Goal: Browse casually: Explore the website without a specific task or goal

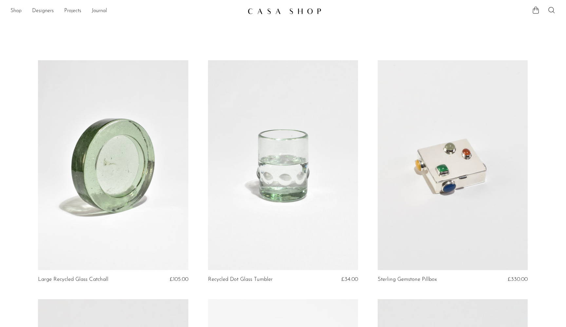
click at [15, 9] on link "Shop" at bounding box center [15, 11] width 11 height 9
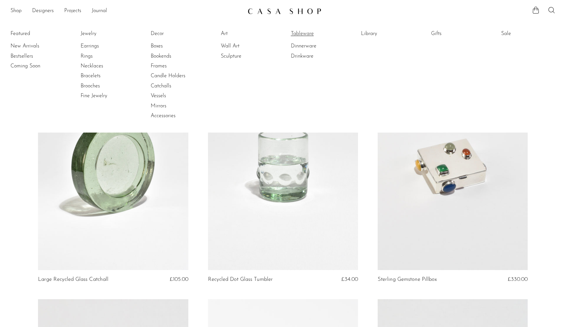
click at [295, 31] on link "Tableware" at bounding box center [315, 33] width 49 height 7
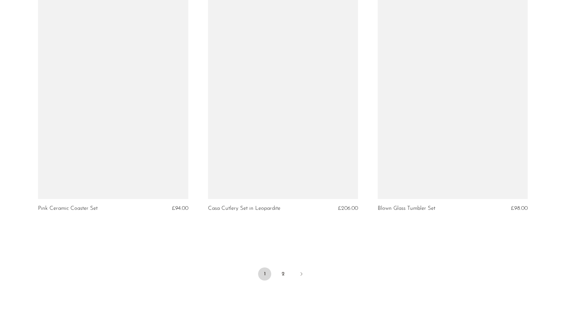
scroll to position [2712, 0]
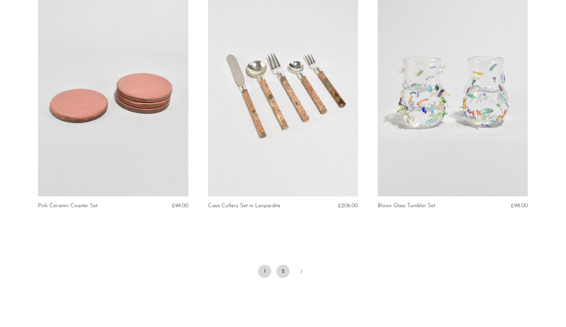
click at [282, 268] on link "2" at bounding box center [282, 271] width 13 height 13
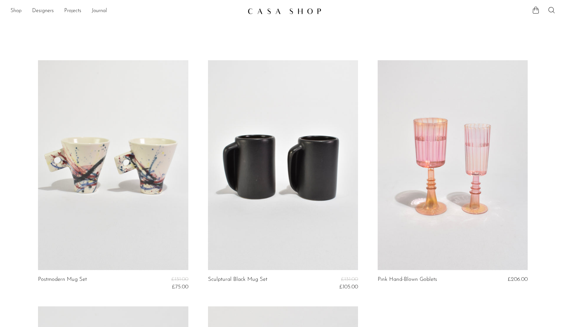
click at [11, 11] on link "Shop" at bounding box center [15, 11] width 11 height 9
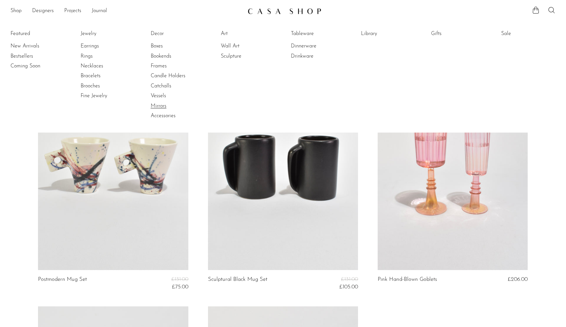
click at [163, 106] on link "Mirrors" at bounding box center [175, 106] width 49 height 7
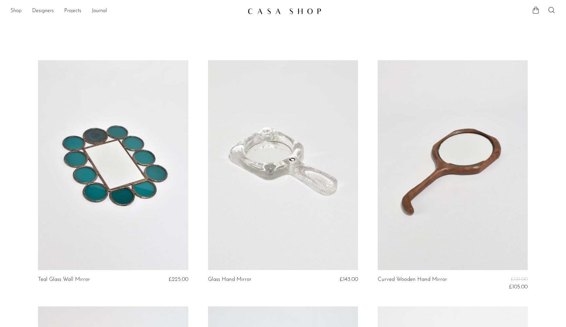
click at [17, 11] on link "Shop" at bounding box center [15, 11] width 11 height 9
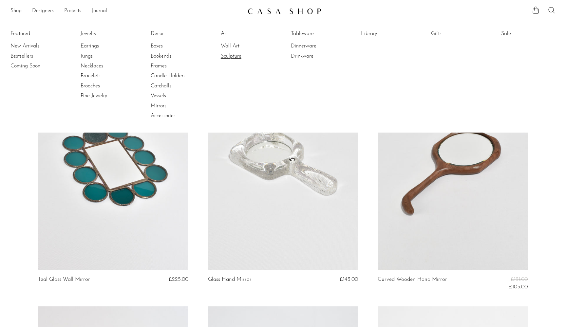
click at [237, 55] on link "Sculpture" at bounding box center [245, 56] width 49 height 7
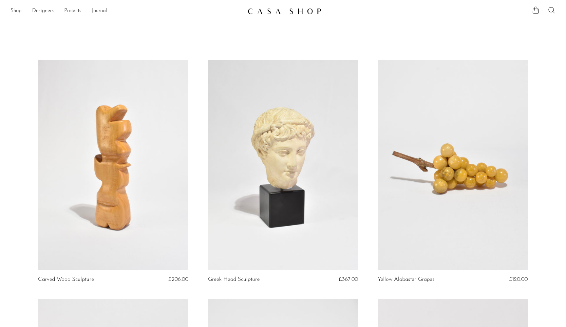
click at [15, 13] on link "Shop" at bounding box center [15, 11] width 11 height 9
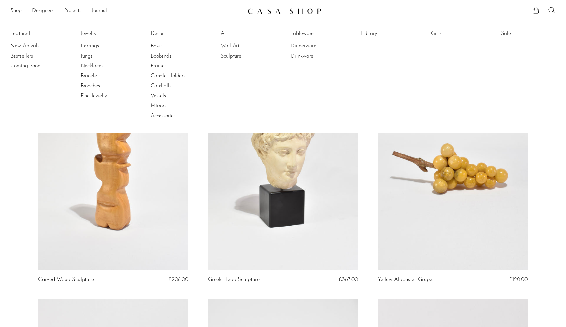
click at [91, 64] on link "Necklaces" at bounding box center [105, 66] width 49 height 7
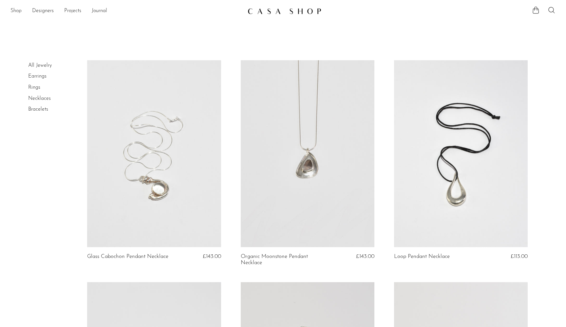
click at [17, 11] on link "Shop" at bounding box center [15, 11] width 11 height 9
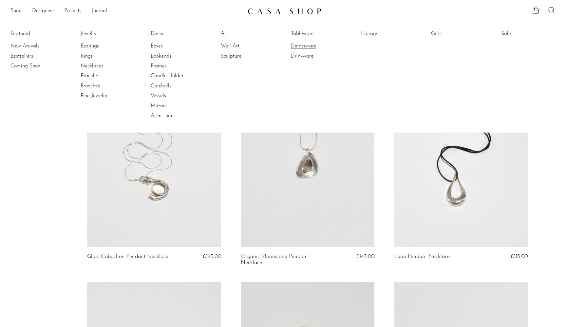
click at [301, 47] on link "Dinnerware" at bounding box center [315, 46] width 49 height 7
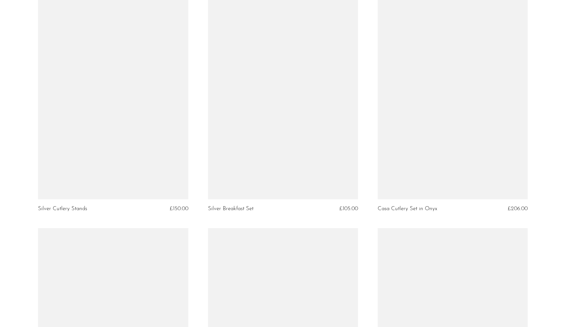
scroll to position [571, 0]
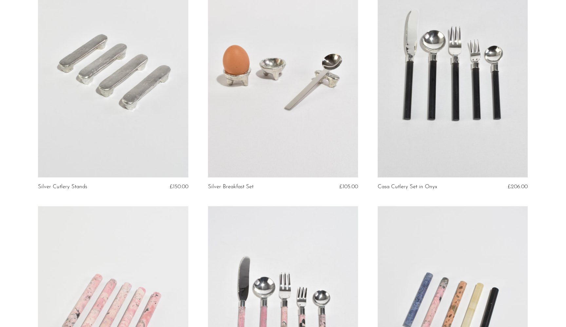
click at [264, 90] on link at bounding box center [283, 72] width 150 height 210
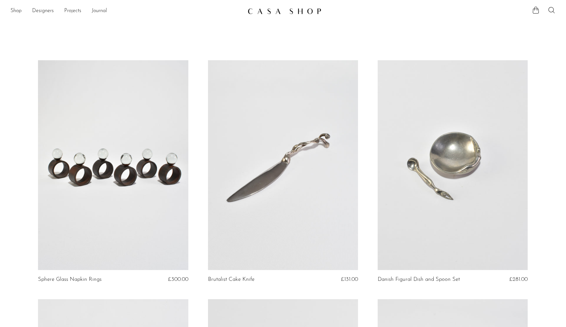
scroll to position [0, 0]
click at [10, 11] on div "Shop Featured New Arrivals Bestsellers Coming Soon Jewelry Jewelry All Earrings…" at bounding box center [283, 11] width 566 height 12
click at [17, 12] on link "Shop" at bounding box center [15, 11] width 11 height 9
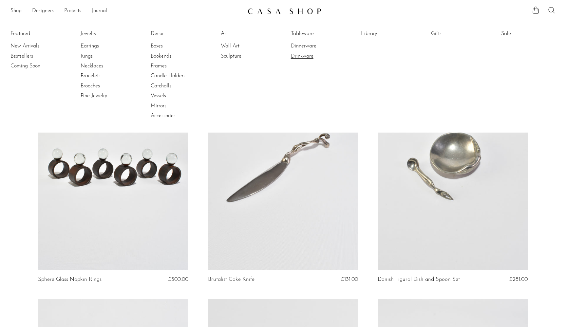
click at [296, 57] on link "Drinkware" at bounding box center [315, 56] width 49 height 7
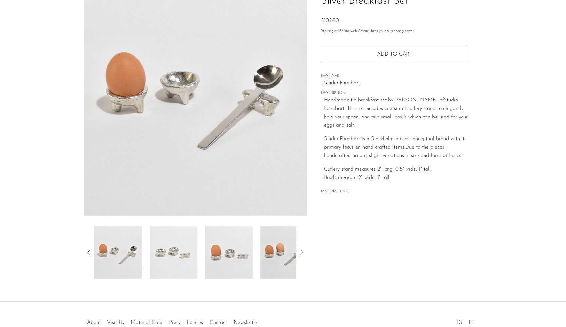
scroll to position [63, 0]
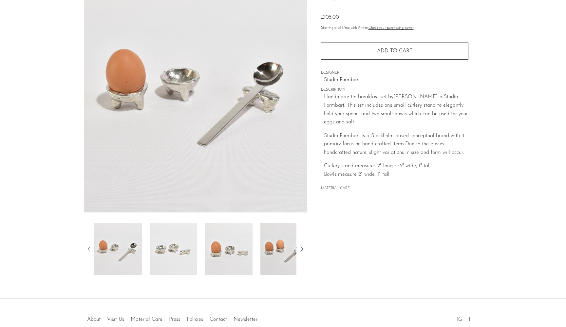
click at [166, 248] on img at bounding box center [173, 249] width 47 height 52
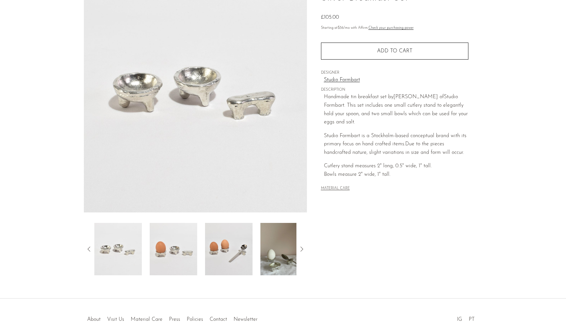
click at [227, 260] on img at bounding box center [228, 249] width 47 height 52
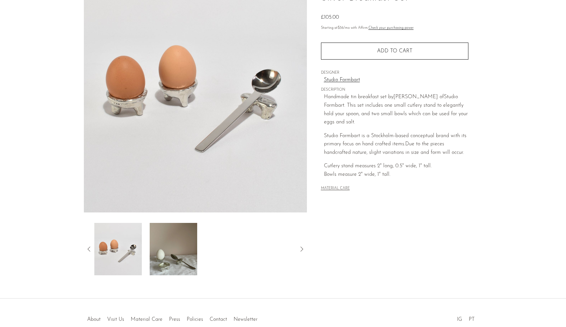
click at [188, 249] on img at bounding box center [173, 249] width 47 height 52
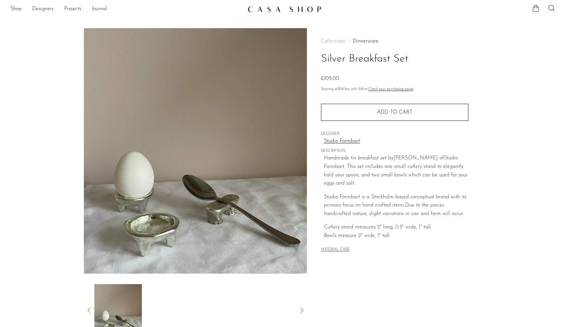
scroll to position [0, 0]
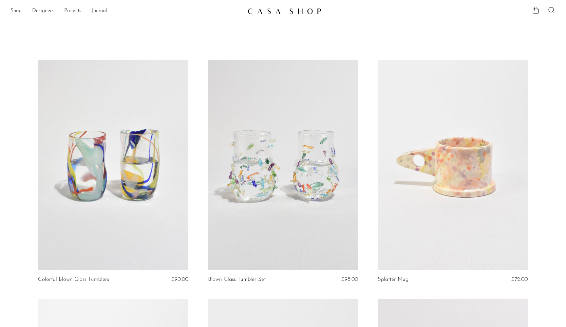
click at [13, 11] on link "Shop" at bounding box center [15, 11] width 11 height 9
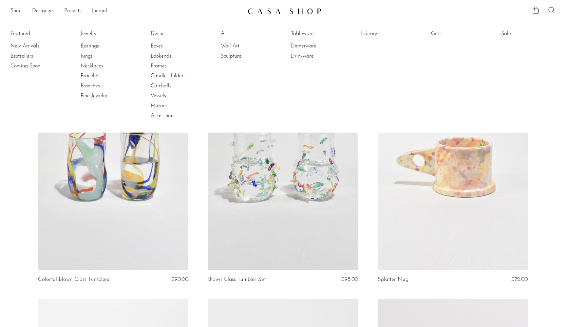
click at [371, 33] on link "Library" at bounding box center [385, 33] width 49 height 7
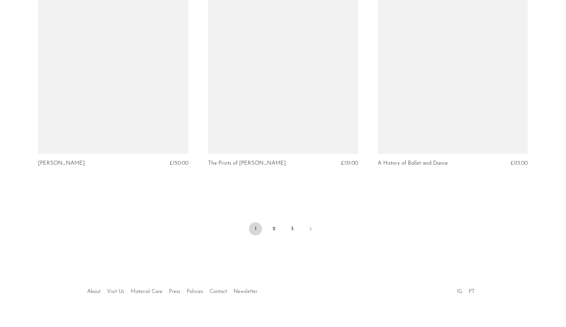
scroll to position [2777, 0]
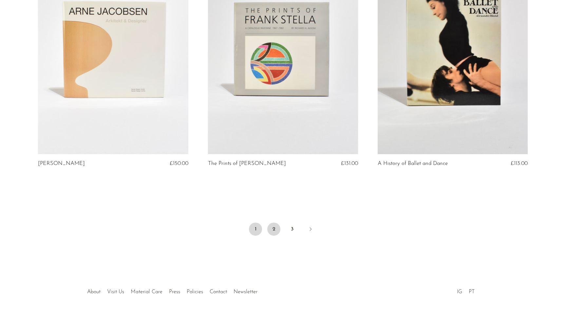
click at [275, 223] on link "2" at bounding box center [273, 229] width 13 height 13
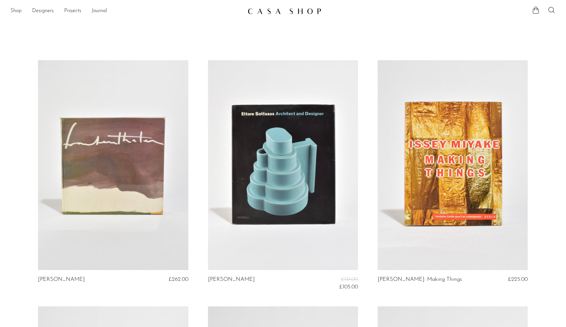
click at [20, 12] on link "Shop" at bounding box center [15, 11] width 11 height 9
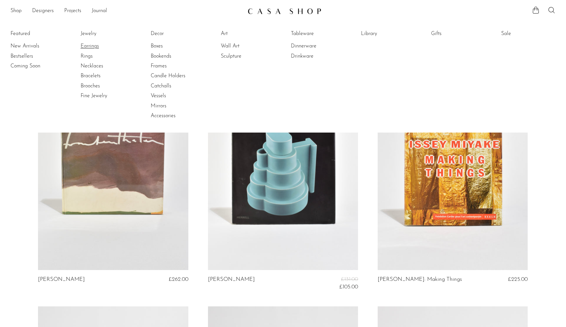
click at [89, 46] on link "Earrings" at bounding box center [105, 46] width 49 height 7
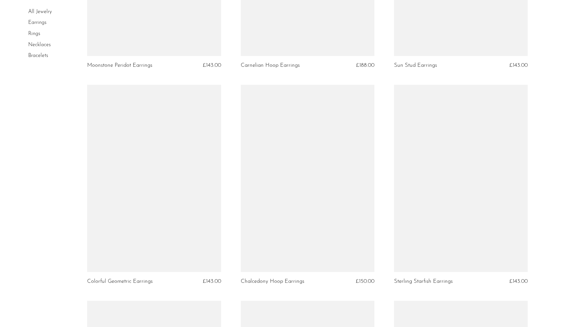
scroll to position [628, 0]
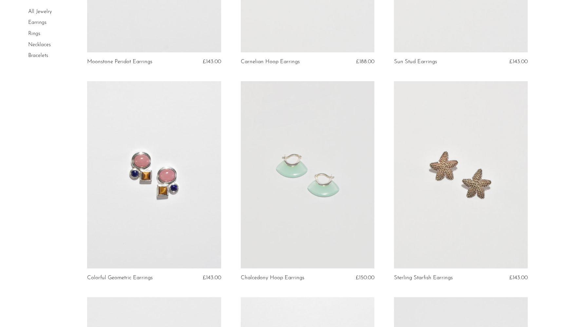
click at [438, 195] on link at bounding box center [461, 174] width 134 height 187
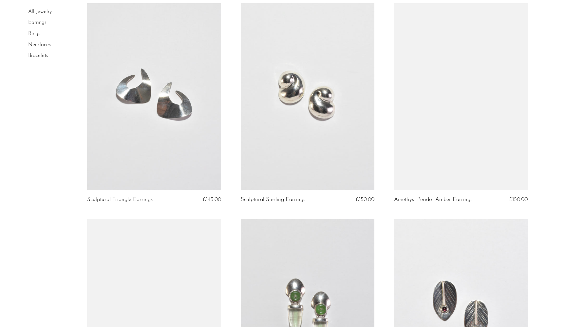
scroll to position [1571, 0]
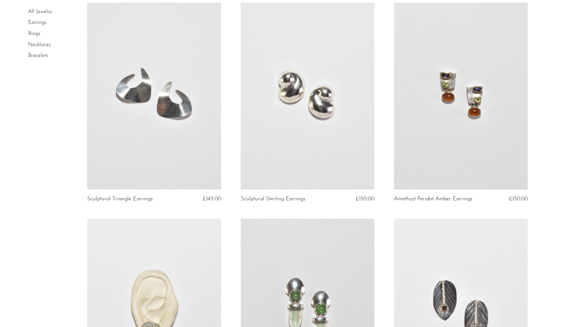
click at [445, 138] on link at bounding box center [461, 96] width 134 height 187
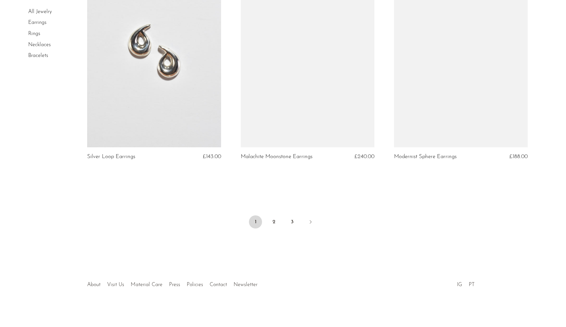
scroll to position [2478, 0]
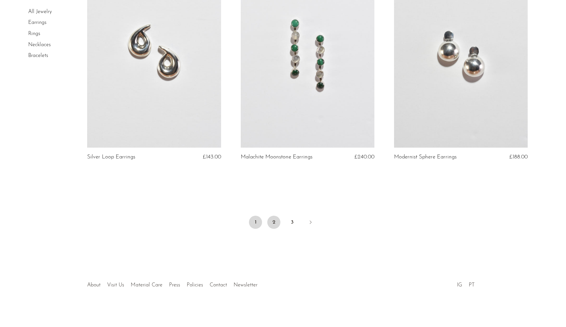
click at [274, 222] on link "2" at bounding box center [273, 222] width 13 height 13
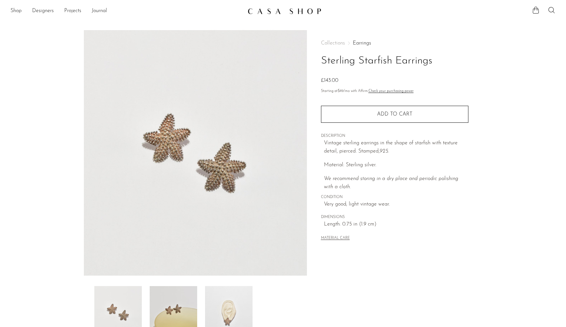
click at [165, 310] on img at bounding box center [173, 312] width 47 height 52
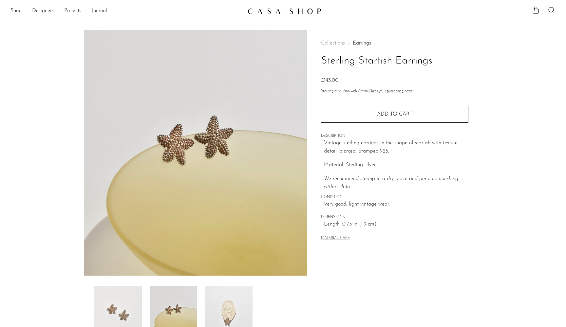
click at [225, 310] on img at bounding box center [228, 312] width 47 height 52
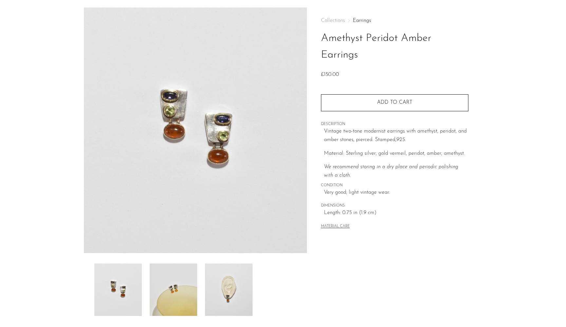
scroll to position [31, 0]
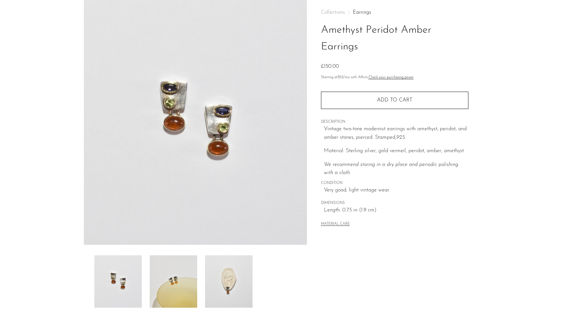
click at [159, 275] on img at bounding box center [173, 282] width 47 height 52
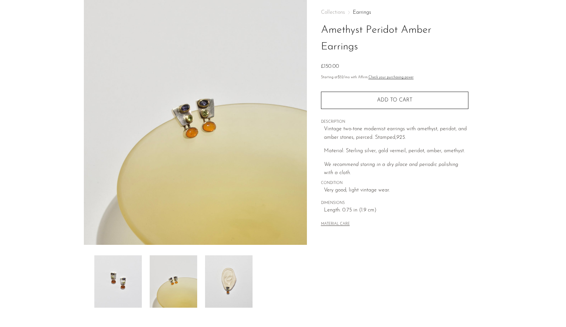
click at [223, 288] on img at bounding box center [228, 282] width 47 height 52
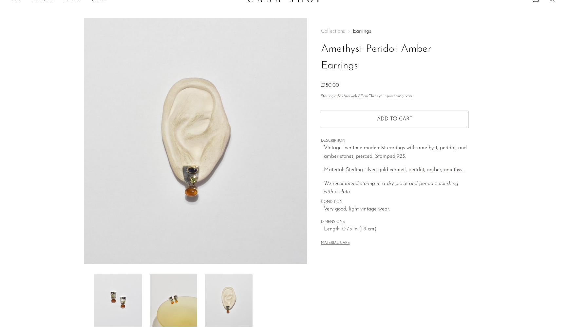
scroll to position [0, 0]
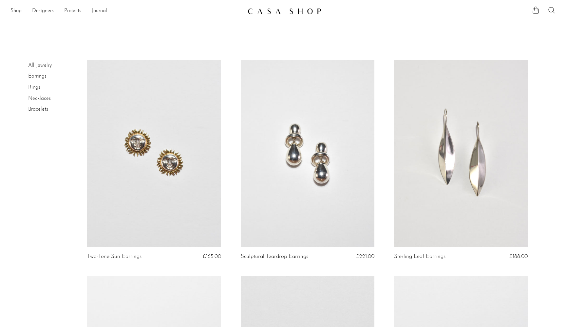
click at [152, 181] on link at bounding box center [154, 153] width 134 height 187
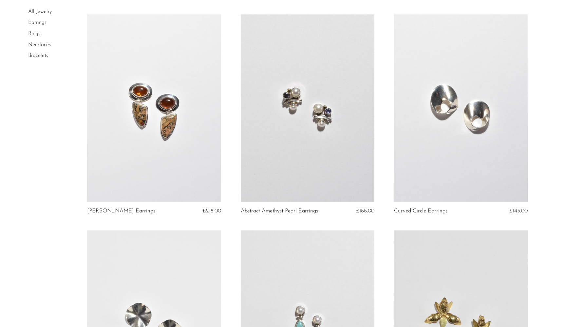
scroll to position [265, 0]
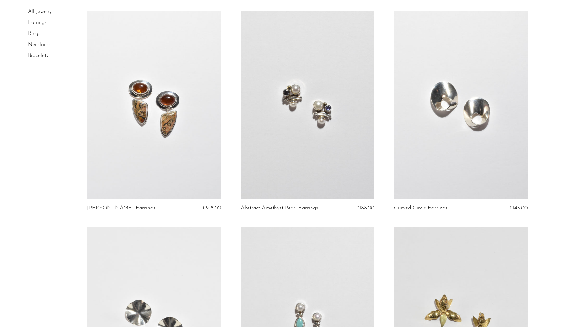
click at [308, 125] on link at bounding box center [308, 104] width 134 height 187
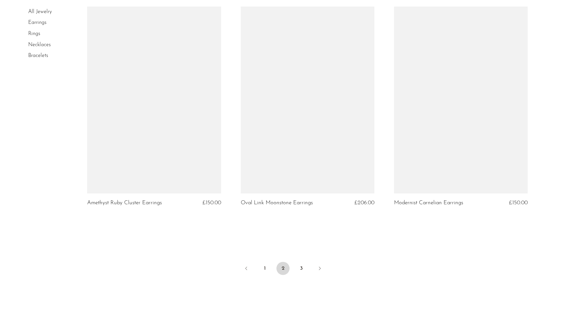
scroll to position [2441, 0]
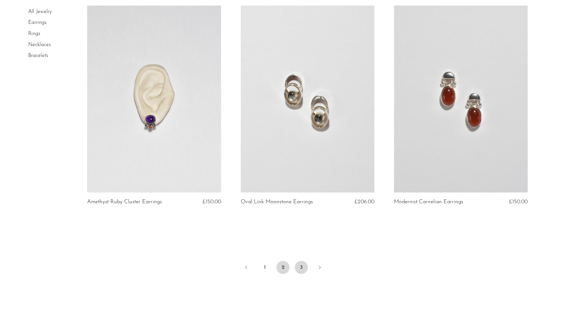
click at [301, 265] on link "3" at bounding box center [301, 267] width 13 height 13
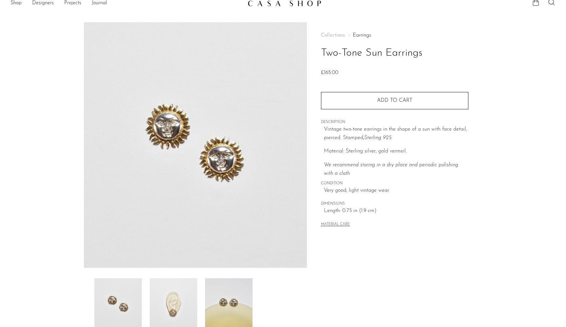
scroll to position [18, 0]
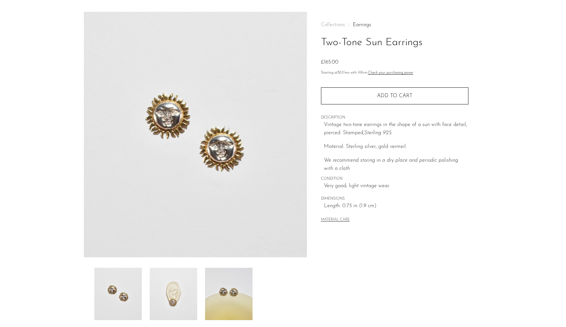
click at [165, 293] on img at bounding box center [173, 294] width 47 height 52
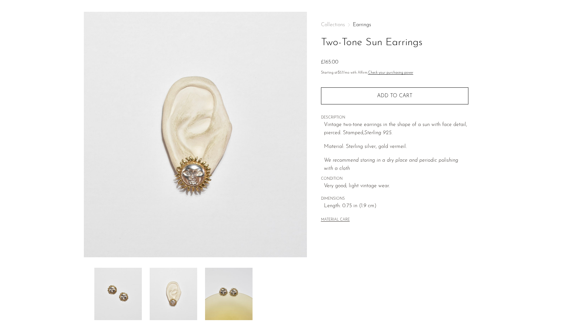
click at [228, 300] on img at bounding box center [228, 294] width 47 height 52
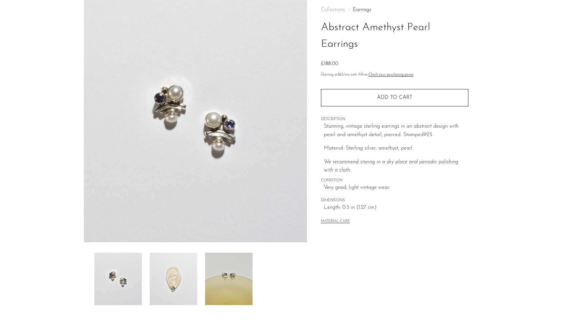
scroll to position [33, 0]
click at [176, 279] on img at bounding box center [173, 279] width 47 height 52
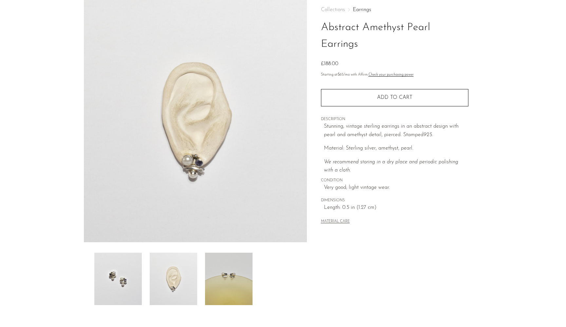
click at [219, 272] on img at bounding box center [228, 279] width 47 height 52
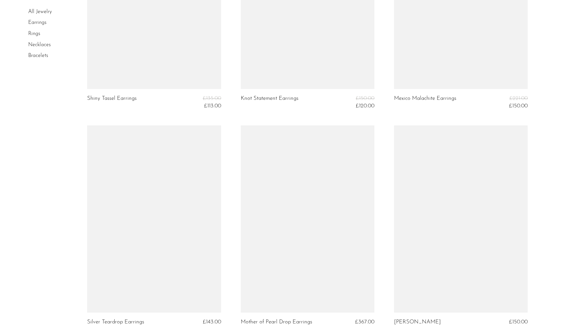
scroll to position [1266, 0]
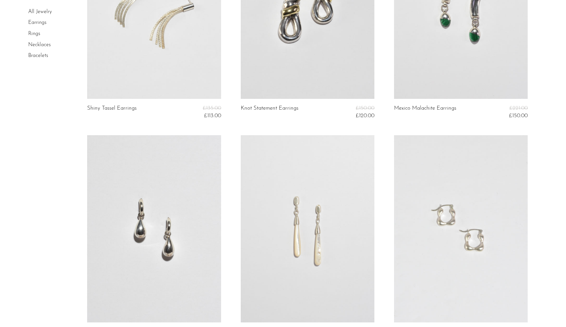
click at [36, 35] on link "Rings" at bounding box center [34, 33] width 12 height 5
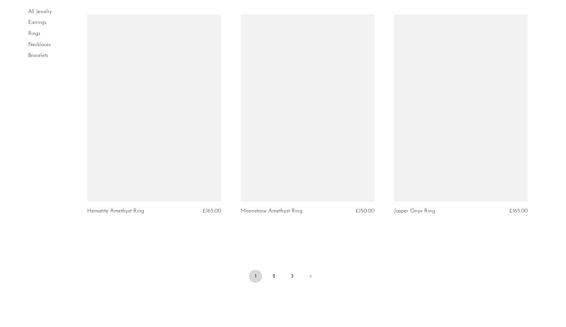
scroll to position [2430, 0]
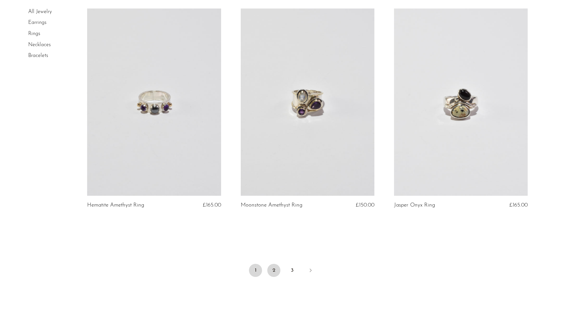
click at [273, 270] on link "2" at bounding box center [273, 270] width 13 height 13
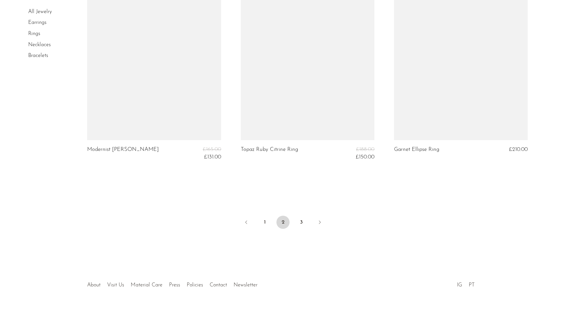
scroll to position [2507, 0]
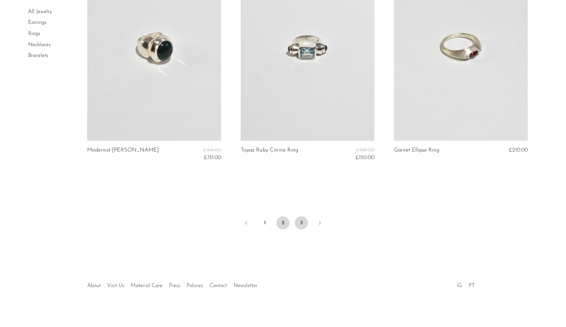
click at [300, 222] on link "3" at bounding box center [301, 223] width 13 height 13
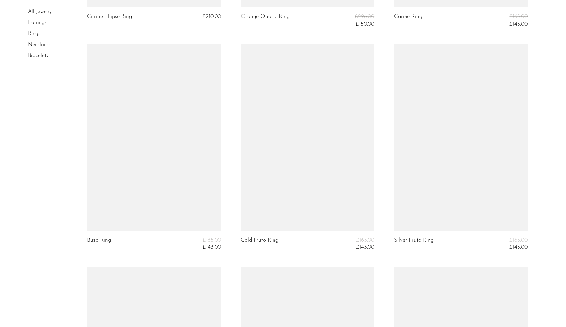
scroll to position [1582, 0]
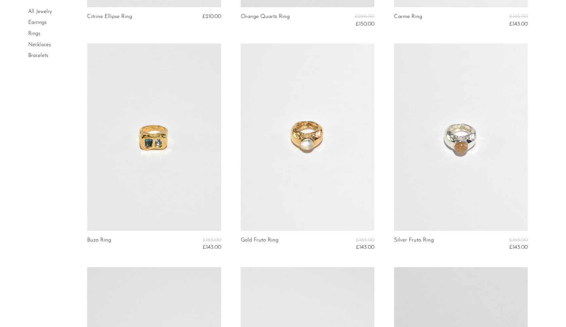
click at [199, 182] on link at bounding box center [154, 137] width 134 height 187
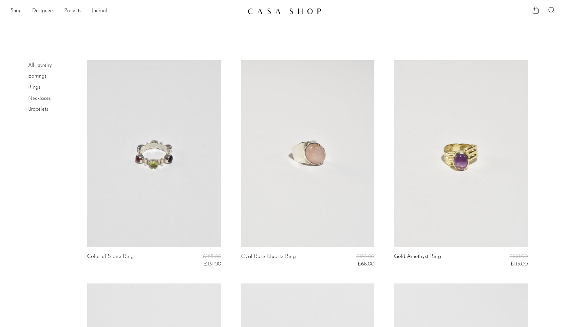
scroll to position [0, 0]
click at [15, 10] on link "Shop" at bounding box center [15, 11] width 11 height 9
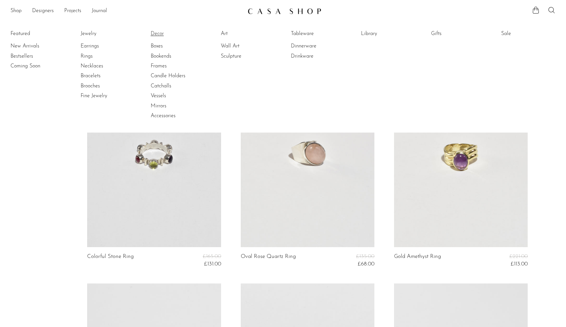
click at [155, 33] on link "Decor" at bounding box center [175, 33] width 49 height 7
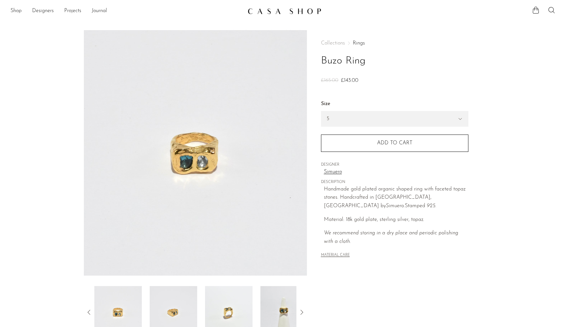
click at [173, 305] on img at bounding box center [173, 312] width 47 height 52
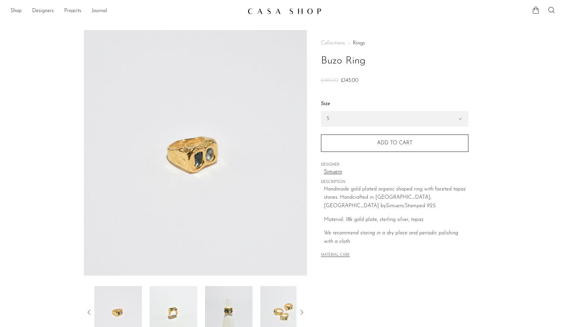
click at [197, 308] on img at bounding box center [173, 312] width 47 height 52
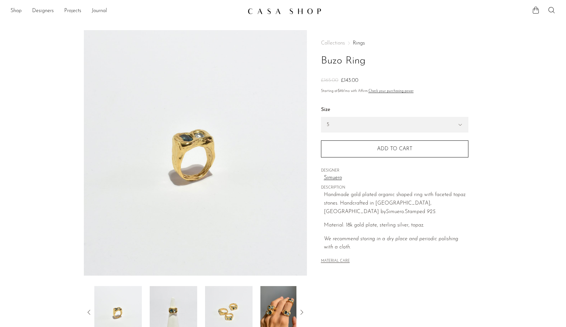
click at [218, 310] on img at bounding box center [228, 312] width 47 height 52
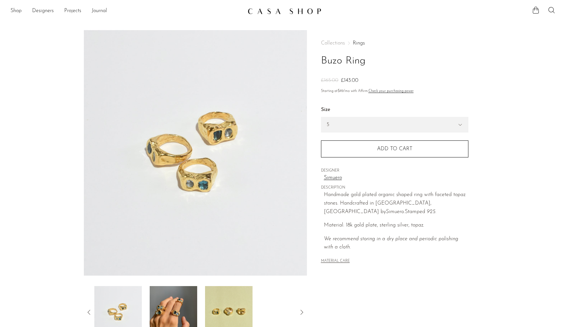
click at [175, 307] on img at bounding box center [173, 312] width 47 height 52
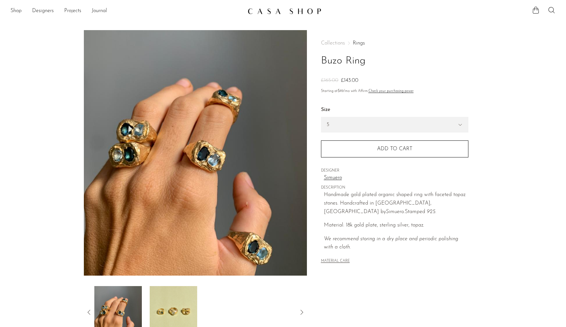
click at [160, 314] on img at bounding box center [173, 312] width 47 height 52
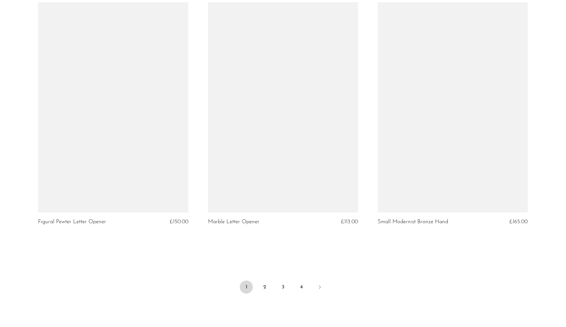
scroll to position [2702, 0]
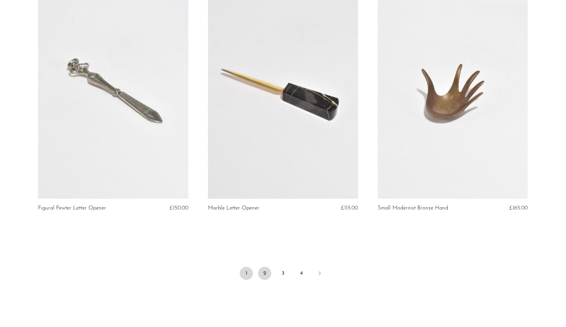
click at [265, 274] on link "2" at bounding box center [264, 273] width 13 height 13
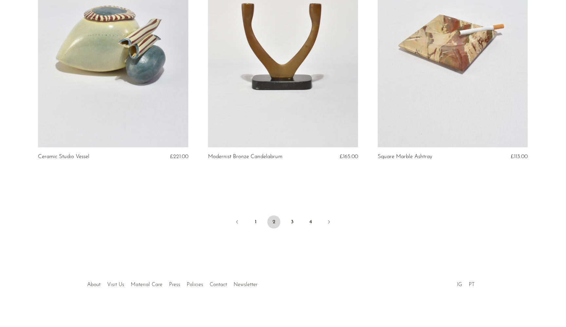
scroll to position [2754, 0]
click at [294, 222] on link "3" at bounding box center [292, 222] width 13 height 13
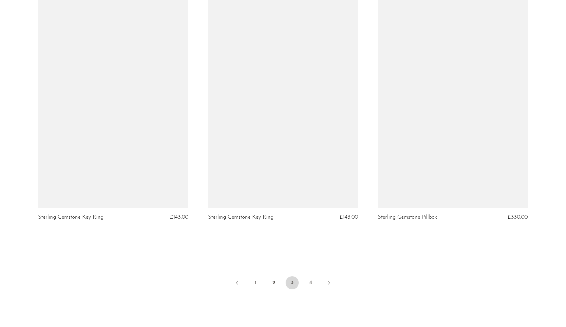
scroll to position [2704, 0]
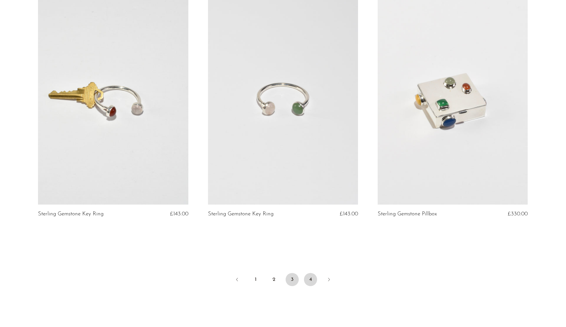
click at [310, 281] on link "4" at bounding box center [310, 279] width 13 height 13
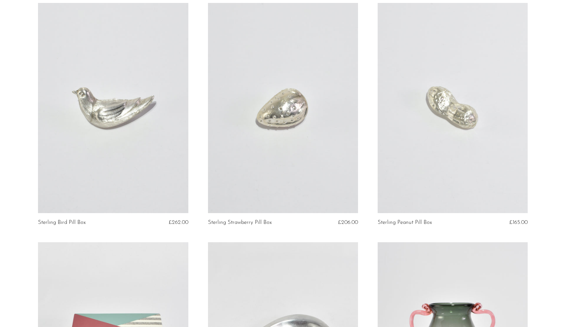
scroll to position [283, 0]
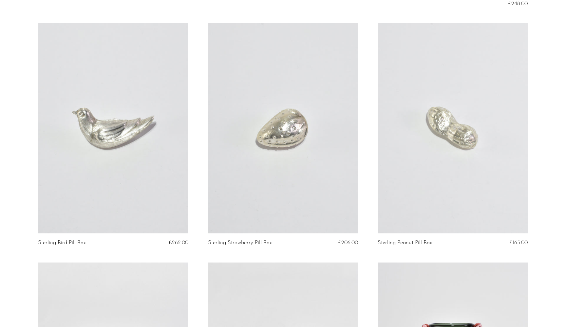
click at [294, 147] on link at bounding box center [283, 128] width 150 height 210
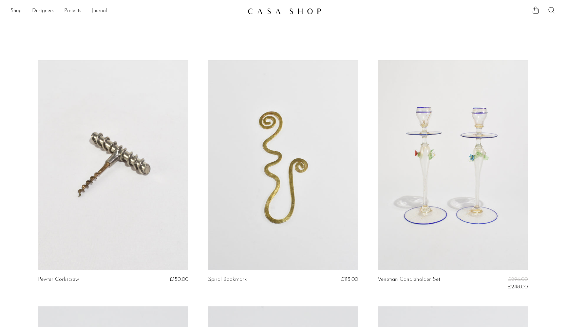
scroll to position [0, 0]
click at [12, 14] on link "Shop" at bounding box center [15, 11] width 11 height 9
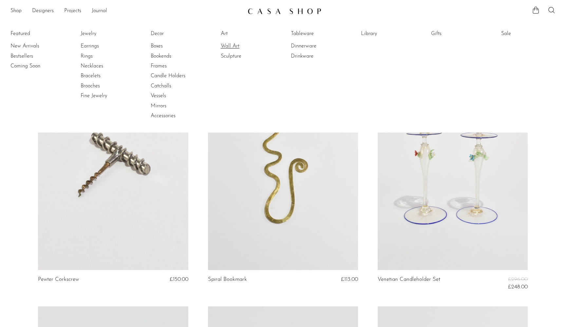
click at [231, 44] on link "Wall Art" at bounding box center [245, 46] width 49 height 7
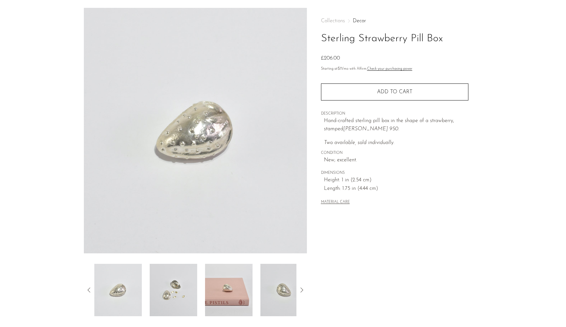
scroll to position [21, 0]
click at [175, 287] on img at bounding box center [173, 291] width 47 height 52
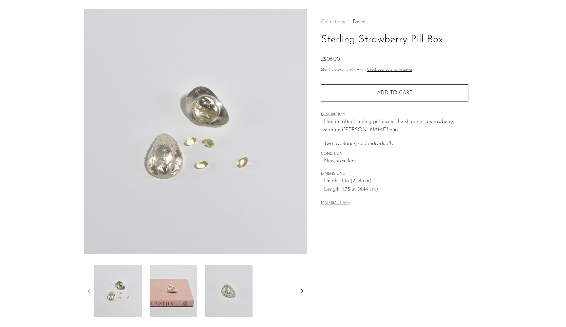
click at [183, 300] on img at bounding box center [173, 291] width 47 height 52
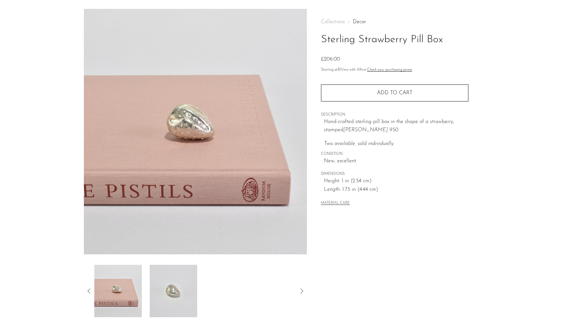
click at [176, 289] on img at bounding box center [173, 291] width 47 height 52
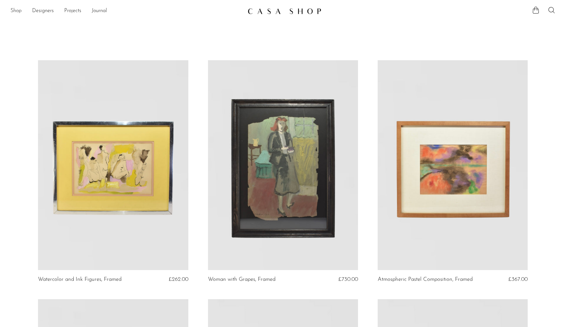
click at [12, 14] on link "Shop" at bounding box center [15, 11] width 11 height 9
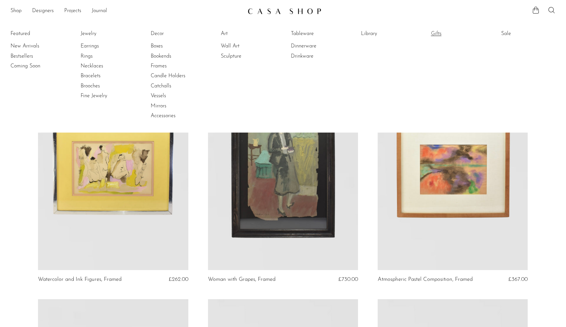
click at [437, 30] on link "Gifts" at bounding box center [455, 33] width 49 height 7
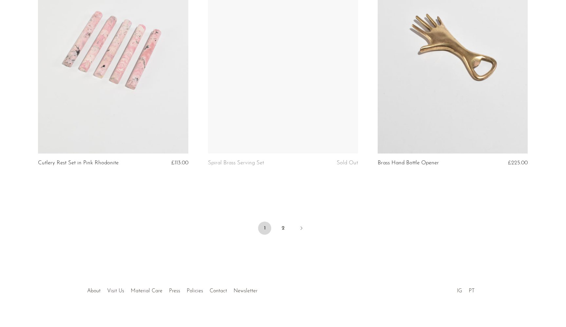
scroll to position [2759, 0]
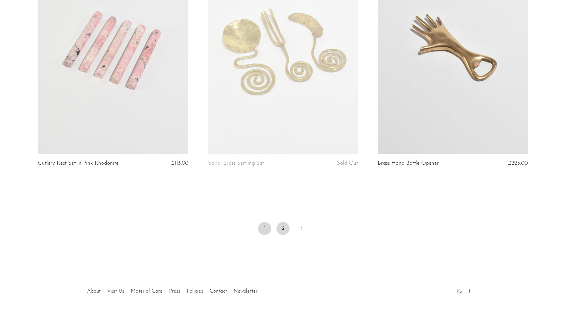
click at [282, 223] on link "2" at bounding box center [282, 228] width 13 height 13
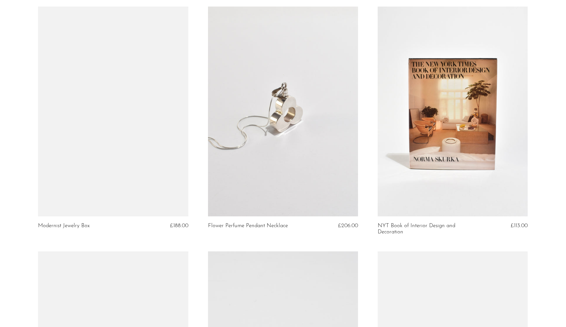
scroll to position [1503, 0]
